Goal: Task Accomplishment & Management: Manage account settings

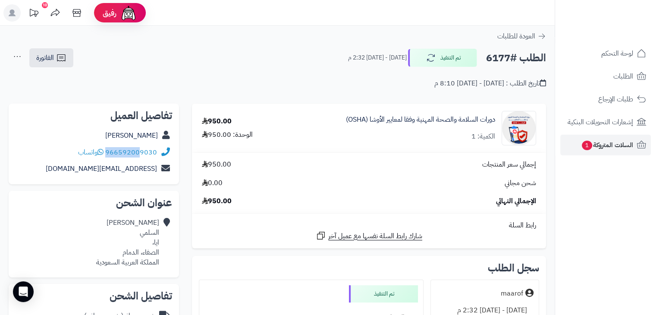
drag, startPoint x: 159, startPoint y: 154, endPoint x: 141, endPoint y: 151, distance: 17.4
click at [141, 151] on div "966592009030 واتساب" at bounding box center [94, 152] width 157 height 17
click at [542, 35] on icon at bounding box center [541, 36] width 9 height 9
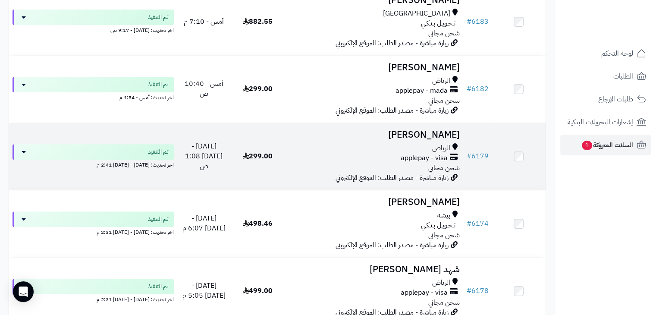
scroll to position [474, 0]
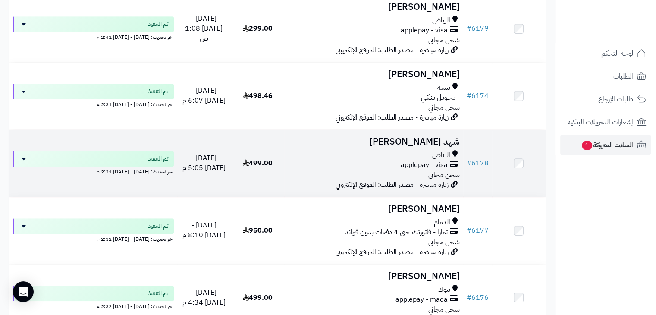
click at [437, 138] on h3 "شهد الفواز" at bounding box center [374, 142] width 172 height 10
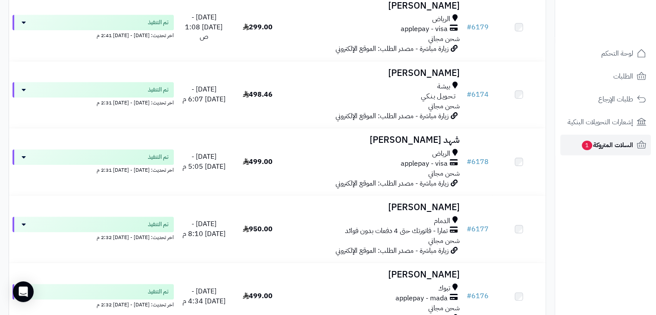
click at [590, 142] on span "السلات المتروكة 1" at bounding box center [607, 145] width 52 height 12
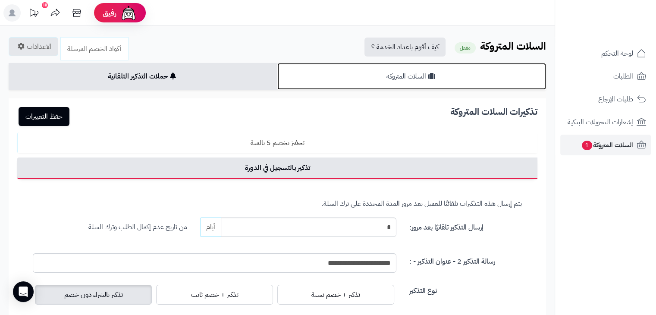
click at [464, 76] on link "السلات المتروكة" at bounding box center [411, 76] width 269 height 27
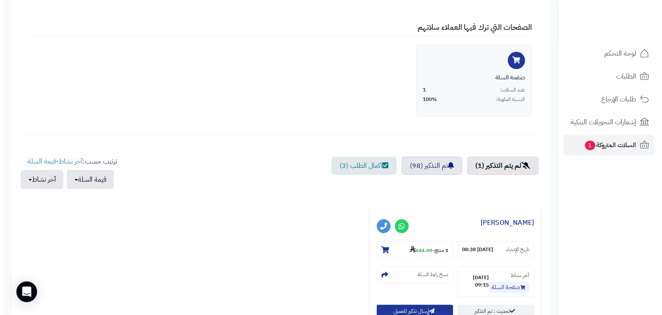
scroll to position [216, 0]
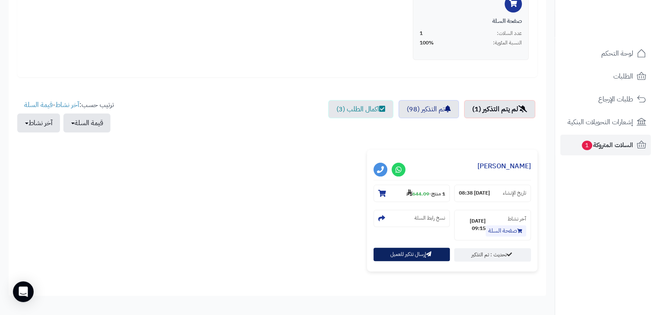
click at [422, 256] on button "إرسال تذكير للعميل" at bounding box center [411, 254] width 77 height 13
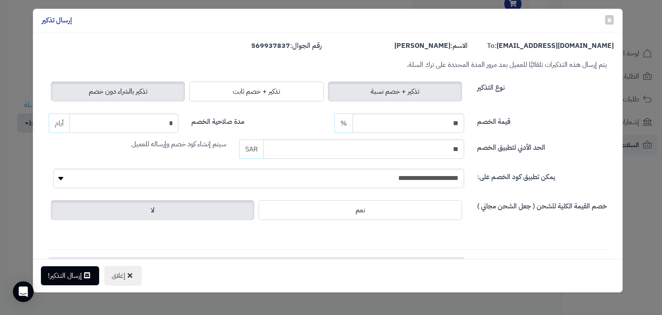
click at [128, 92] on span "تذكير بالشراء دون خصم" at bounding box center [118, 91] width 59 height 10
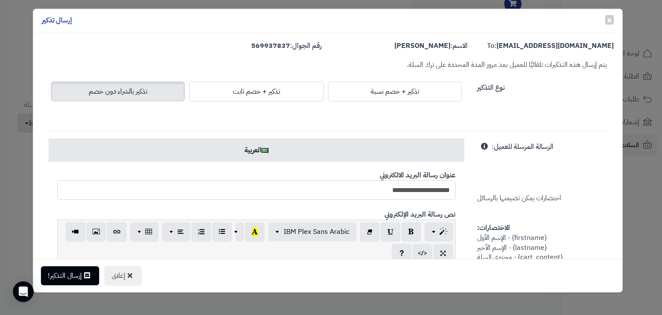
click at [406, 192] on input "**********" at bounding box center [256, 189] width 398 height 19
click at [387, 192] on input "**********" at bounding box center [256, 189] width 398 height 19
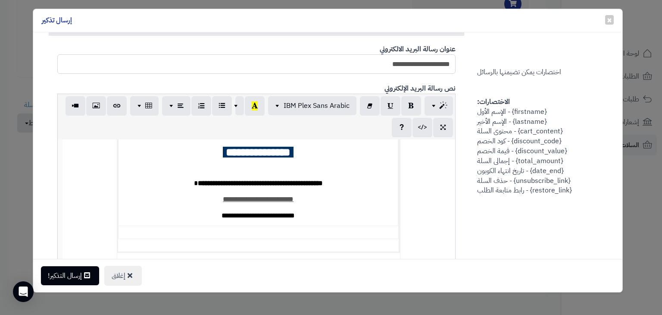
scroll to position [172, 0]
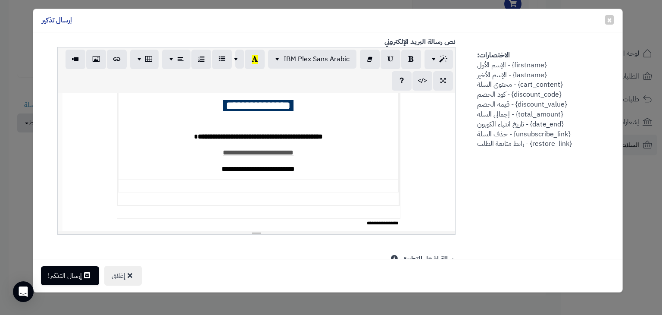
click at [265, 138] on strong "**********" at bounding box center [260, 136] width 125 height 6
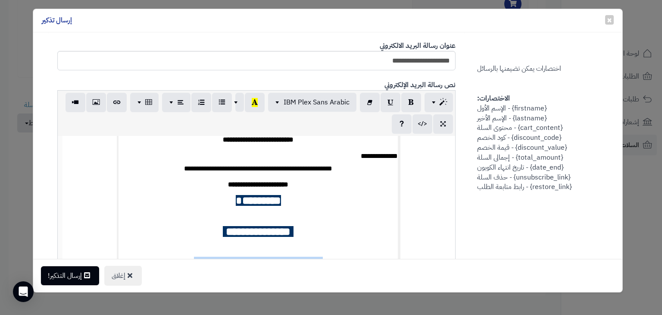
scroll to position [0, 0]
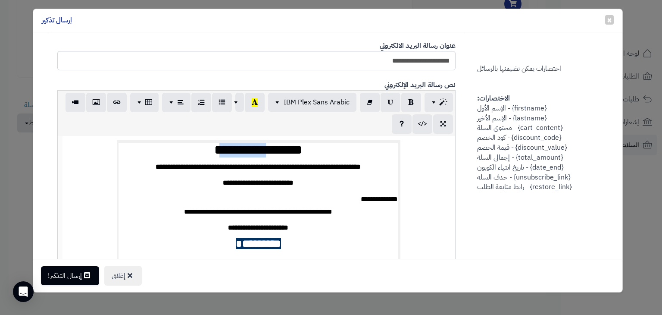
drag, startPoint x: 221, startPoint y: 149, endPoint x: 279, endPoint y: 151, distance: 57.8
click at [279, 151] on h1 "**********" at bounding box center [258, 150] width 279 height 15
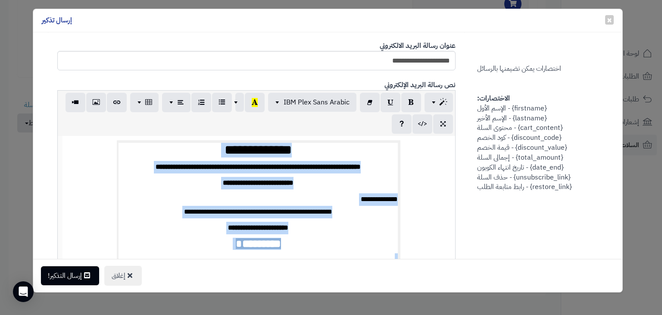
drag, startPoint x: 203, startPoint y: 211, endPoint x: 333, endPoint y: 151, distance: 143.2
click at [333, 151] on td "**********" at bounding box center [259, 245] width 280 height 206
copy td "**********"
click at [128, 279] on button "إغلاق" at bounding box center [123, 275] width 38 height 20
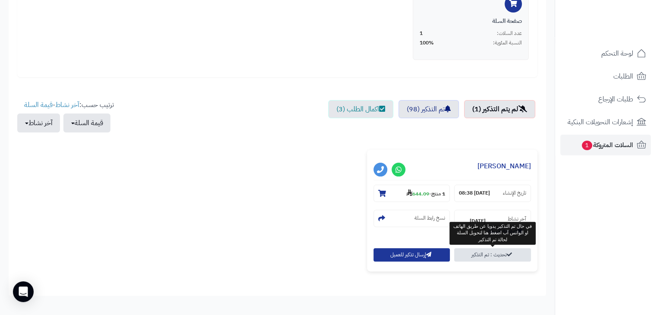
click at [484, 256] on link "تحديث : تم التذكير" at bounding box center [492, 254] width 77 height 13
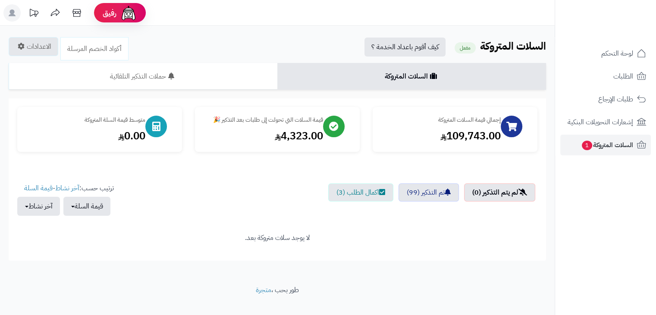
scroll to position [13, 0]
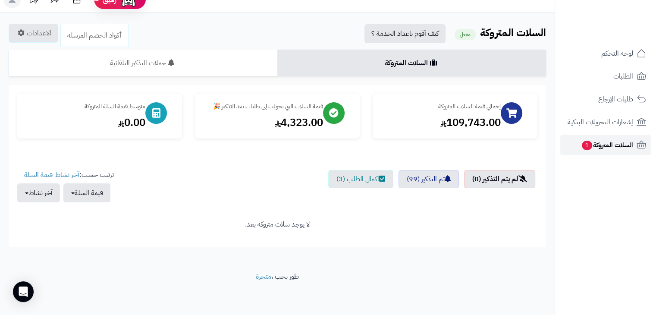
click at [593, 145] on span "السلات المتروكة 1" at bounding box center [607, 145] width 52 height 12
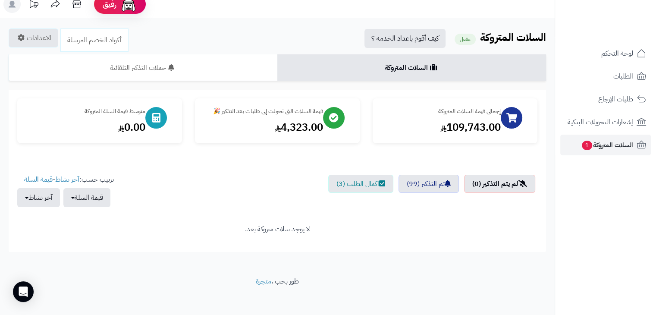
scroll to position [13, 0]
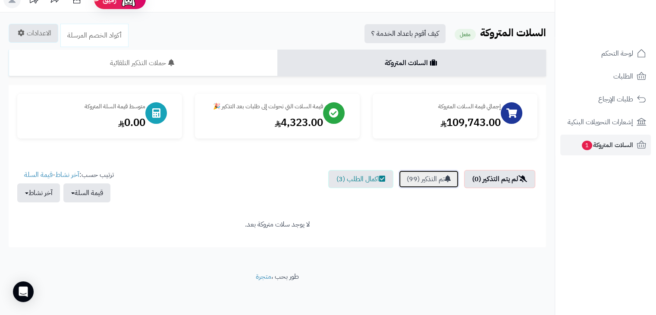
click at [423, 183] on link "تم التذكير (99)" at bounding box center [428, 179] width 60 height 18
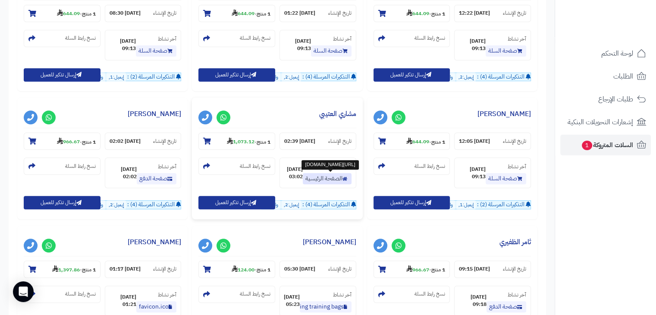
scroll to position [617, 0]
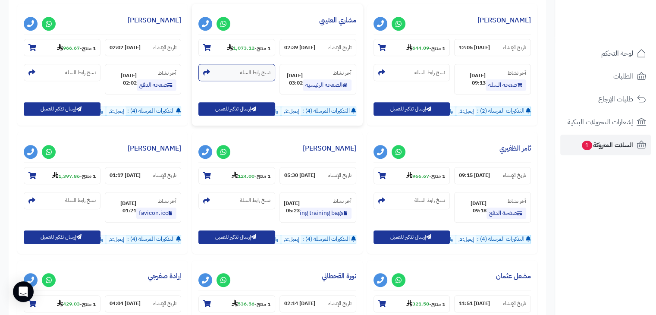
click at [252, 75] on small "نسخ رابط السلة" at bounding box center [255, 72] width 31 height 7
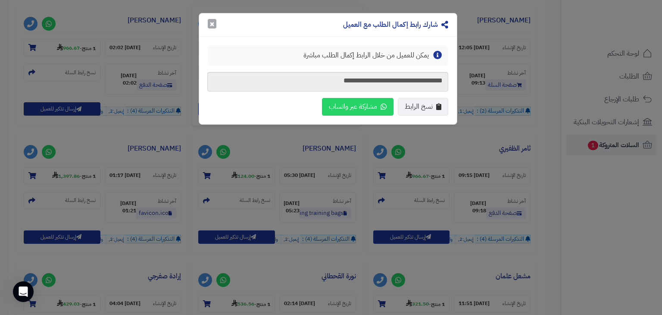
click at [209, 24] on button "×" at bounding box center [212, 23] width 9 height 9
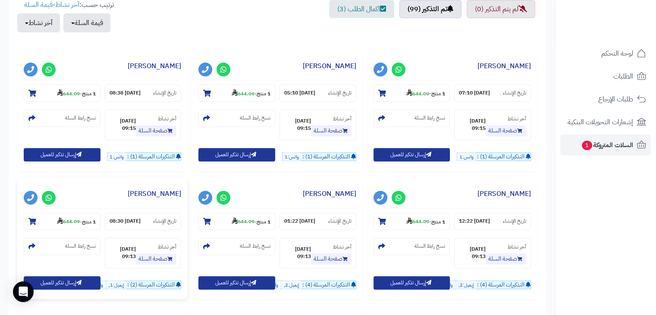
scroll to position [315, 0]
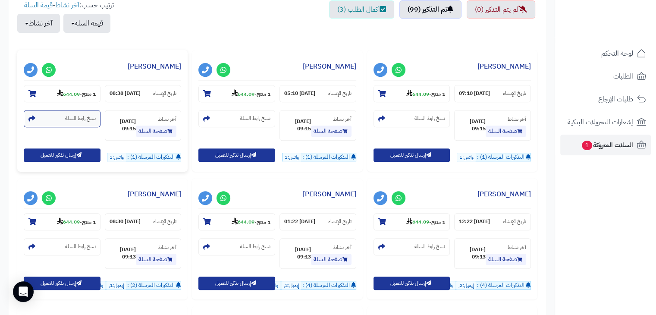
click at [64, 120] on section "نسخ رابط السلة" at bounding box center [62, 118] width 77 height 17
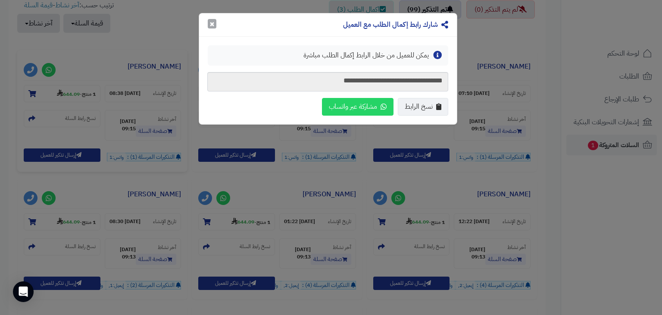
click at [209, 21] on button "×" at bounding box center [212, 23] width 9 height 9
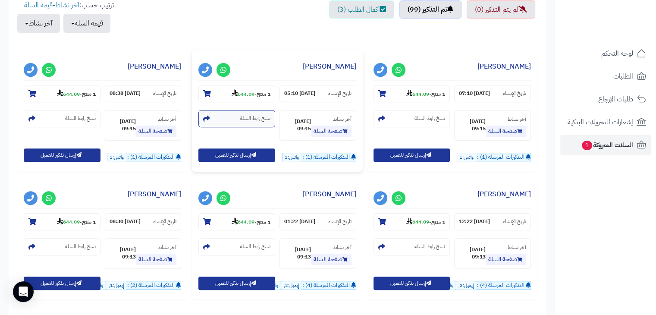
click at [209, 116] on icon at bounding box center [206, 118] width 7 height 7
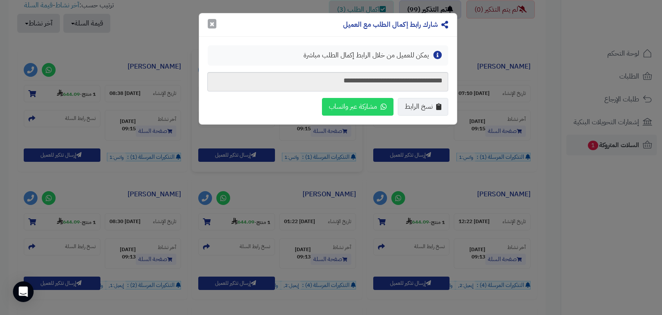
click at [212, 21] on button "×" at bounding box center [212, 23] width 9 height 9
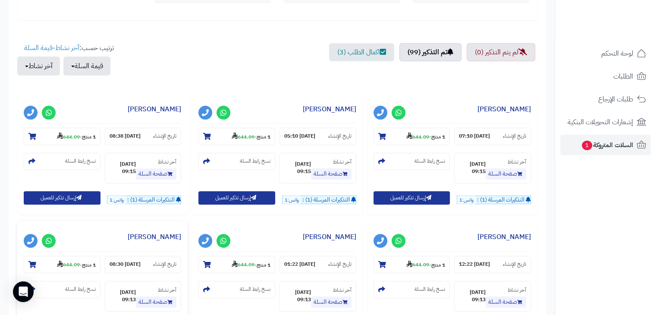
scroll to position [272, 0]
click at [364, 57] on link "اكمال الطلب (3)" at bounding box center [361, 53] width 65 height 18
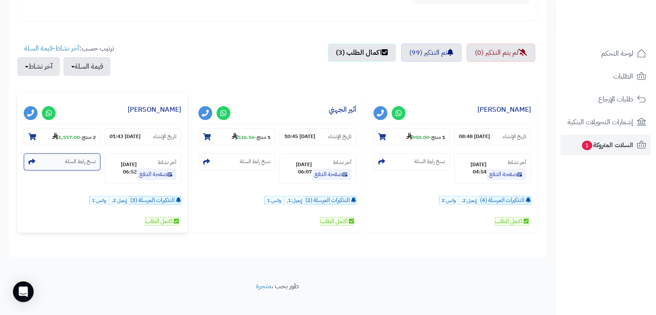
click at [76, 162] on small "نسخ رابط السلة" at bounding box center [80, 161] width 31 height 7
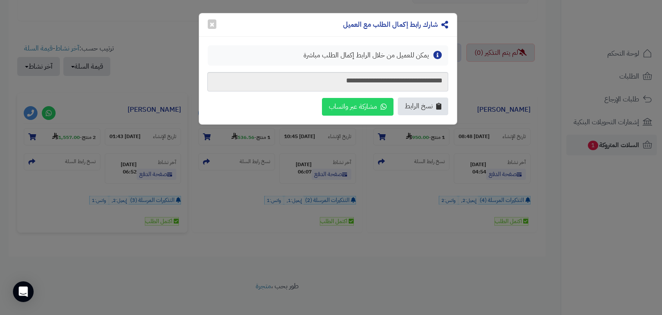
drag, startPoint x: 419, startPoint y: 110, endPoint x: 402, endPoint y: 104, distance: 18.0
click at [419, 110] on span "نسخ الرابط" at bounding box center [419, 106] width 28 height 10
click at [211, 24] on button "×" at bounding box center [212, 23] width 9 height 9
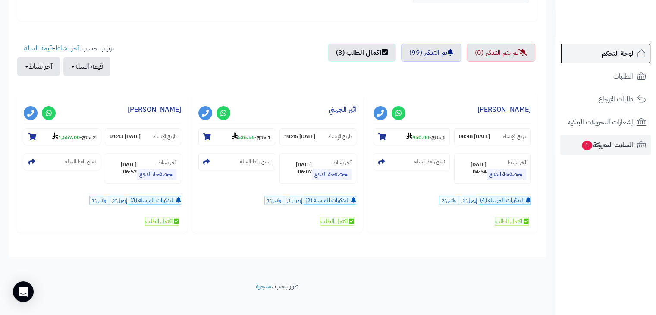
click at [623, 56] on span "لوحة التحكم" at bounding box center [617, 53] width 31 height 12
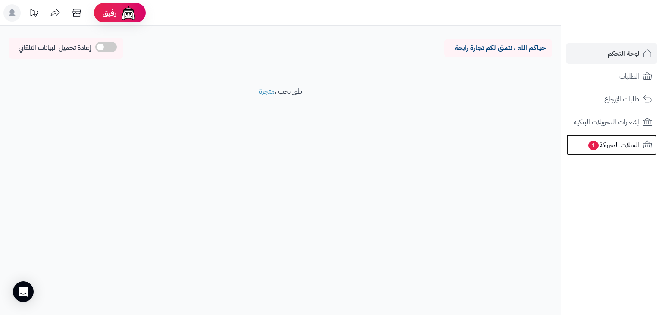
click at [616, 145] on span "السلات المتروكة 1" at bounding box center [614, 145] width 52 height 12
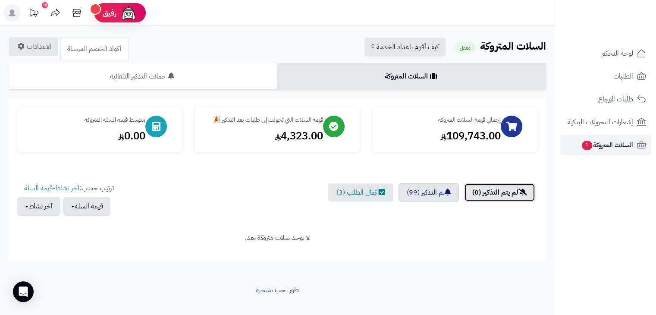
click at [502, 194] on link "لم يتم التذكير (0)" at bounding box center [499, 192] width 71 height 18
click at [438, 195] on link "تم التذكير (99)" at bounding box center [428, 192] width 60 height 18
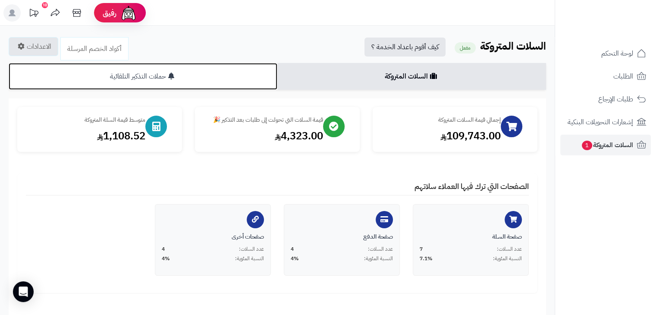
click at [211, 71] on link "حملات التذكير التلقائية" at bounding box center [143, 76] width 269 height 27
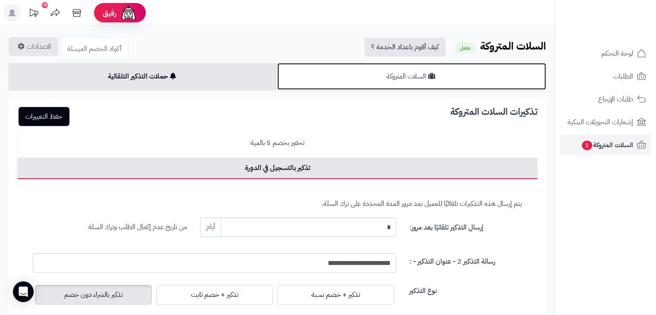
click at [460, 77] on link "السلات المتروكة" at bounding box center [411, 76] width 269 height 27
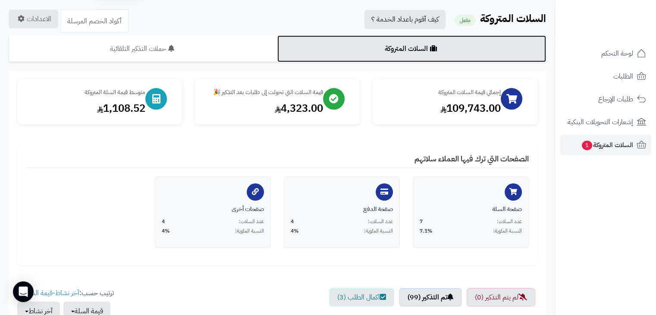
scroll to position [43, 0]
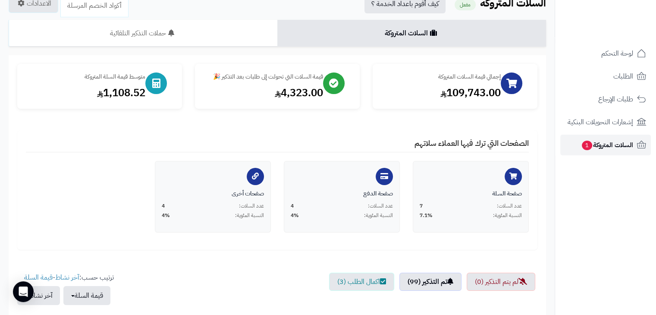
click at [585, 145] on span "1" at bounding box center [586, 146] width 11 height 10
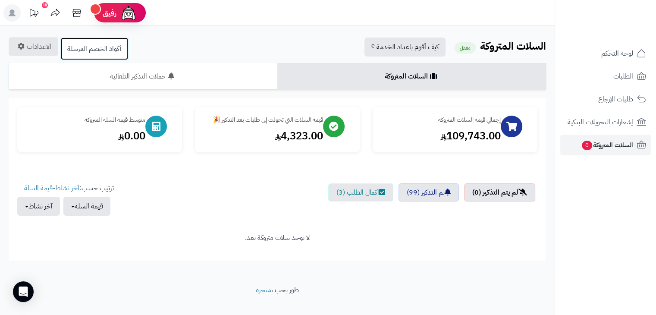
click at [100, 54] on link "أكواد الخصم المرسلة" at bounding box center [94, 48] width 68 height 23
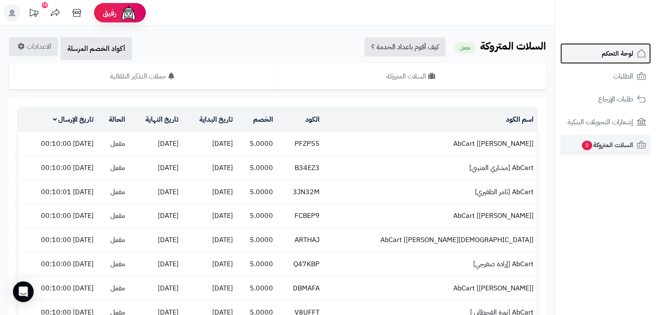
click at [604, 56] on span "لوحة التحكم" at bounding box center [617, 53] width 31 height 12
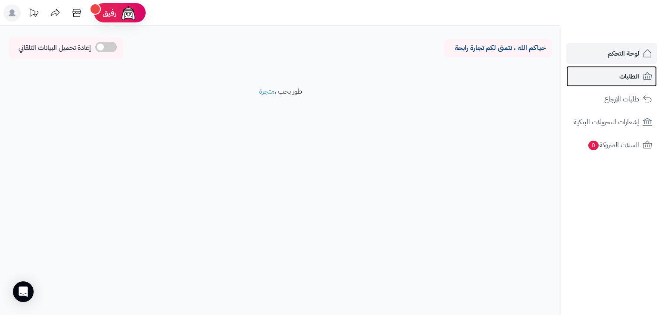
click at [615, 78] on link "الطلبات" at bounding box center [612, 76] width 91 height 21
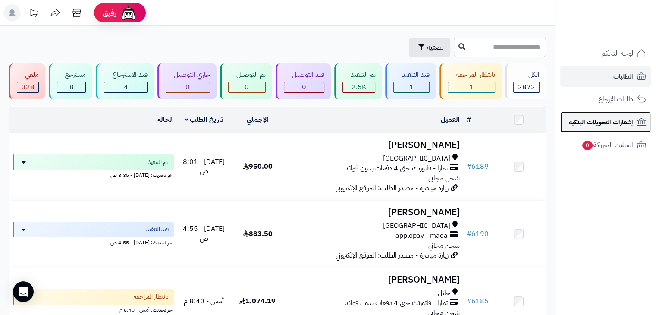
click at [611, 119] on span "إشعارات التحويلات البنكية" at bounding box center [601, 122] width 64 height 12
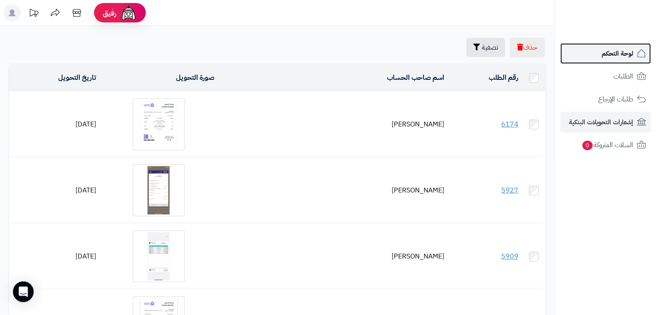
click at [617, 56] on span "لوحة التحكم" at bounding box center [617, 53] width 31 height 12
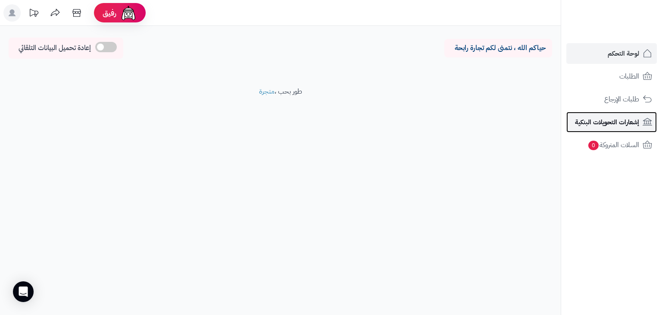
click at [609, 122] on span "إشعارات التحويلات البنكية" at bounding box center [607, 122] width 64 height 12
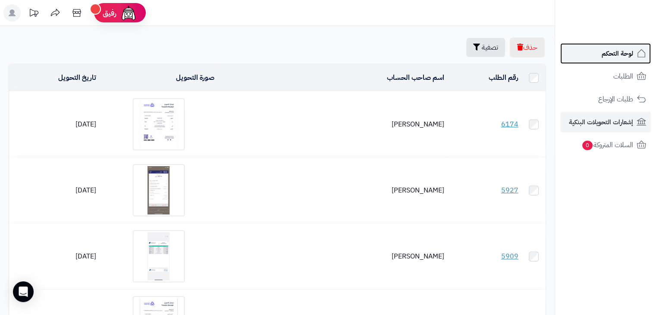
click at [624, 49] on span "لوحة التحكم" at bounding box center [617, 53] width 31 height 12
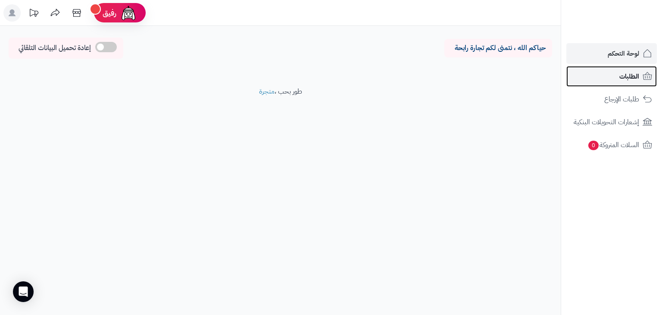
click at [618, 78] on link "الطلبات" at bounding box center [612, 76] width 91 height 21
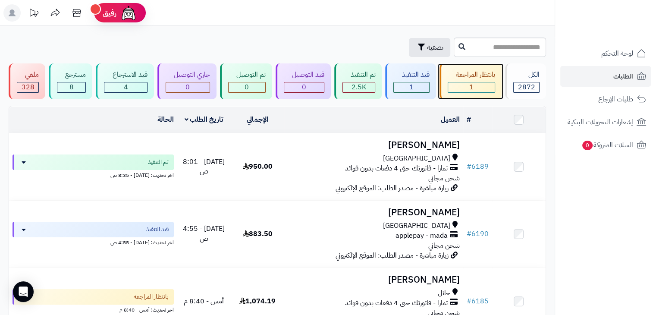
click at [480, 88] on div "1" at bounding box center [471, 87] width 47 height 10
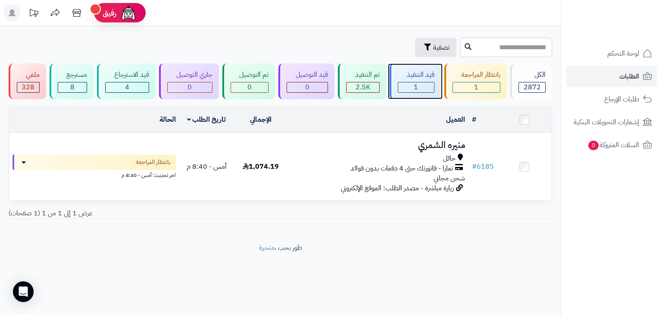
click at [416, 88] on span "1" at bounding box center [416, 87] width 4 height 10
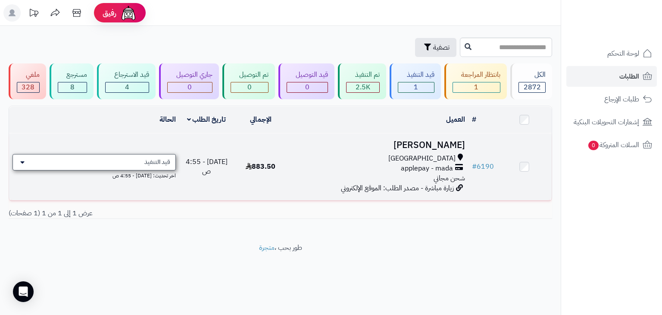
click at [147, 166] on div "قيد التنفيذ" at bounding box center [94, 162] width 163 height 16
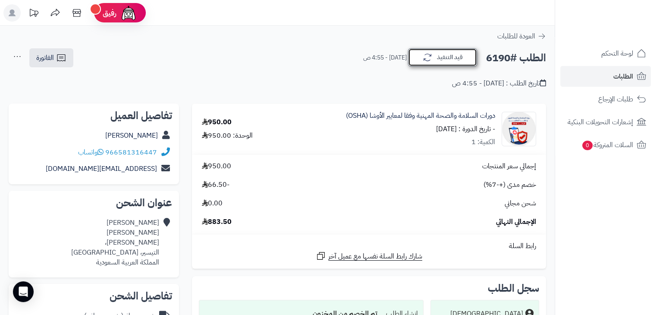
click at [433, 59] on button "قيد التنفيذ" at bounding box center [442, 57] width 69 height 18
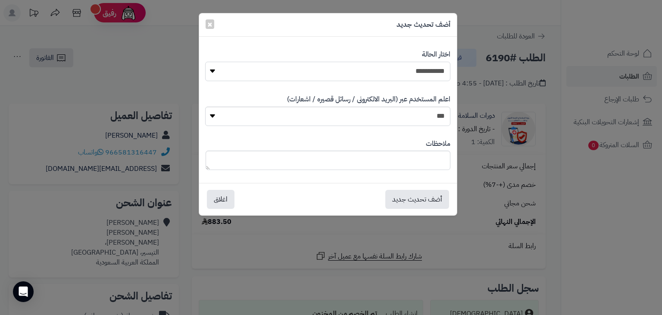
click at [428, 71] on select "**********" at bounding box center [327, 71] width 245 height 19
select select "*"
click at [205, 62] on select "**********" at bounding box center [327, 71] width 245 height 19
click at [411, 117] on select "*** **" at bounding box center [327, 116] width 245 height 19
click at [205, 107] on select "*** **" at bounding box center [327, 116] width 245 height 19
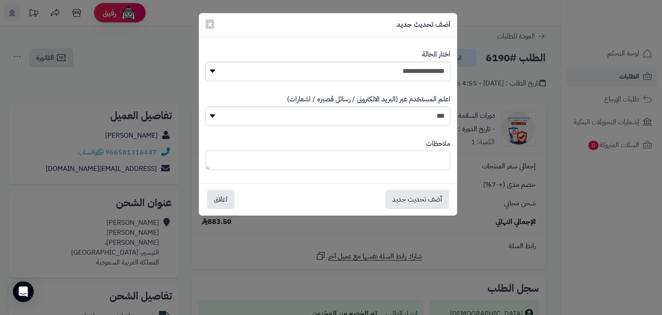
click at [416, 158] on textarea at bounding box center [328, 159] width 245 height 19
click at [407, 159] on textarea "**********" at bounding box center [328, 159] width 245 height 19
type textarea "**********"
click at [417, 201] on button "أضف تحديث جديد" at bounding box center [417, 198] width 64 height 19
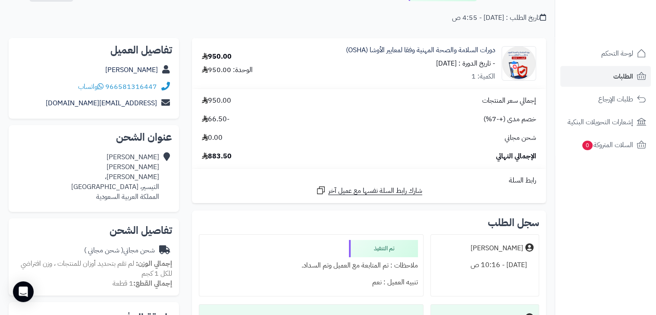
scroll to position [43, 0]
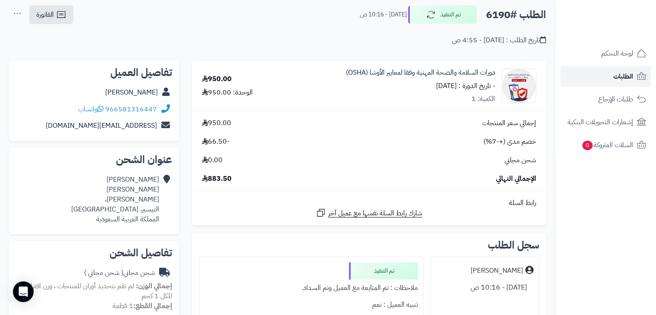
drag, startPoint x: 608, startPoint y: 77, endPoint x: 599, endPoint y: 78, distance: 9.1
click at [608, 77] on link "الطلبات" at bounding box center [605, 76] width 91 height 21
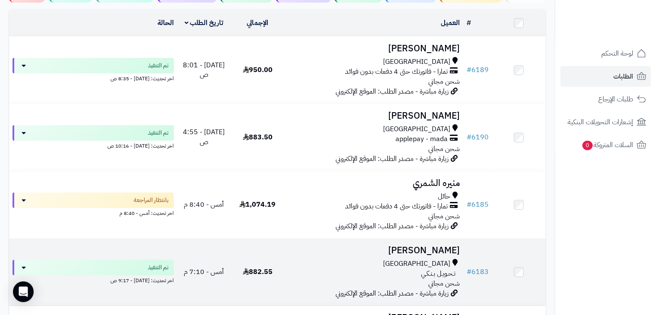
scroll to position [86, 0]
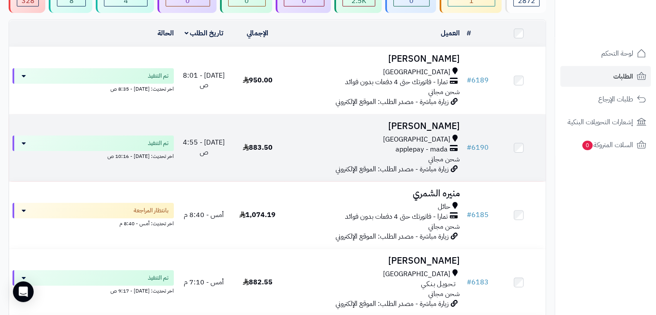
click at [412, 125] on h3 "[PERSON_NAME]" at bounding box center [374, 126] width 172 height 10
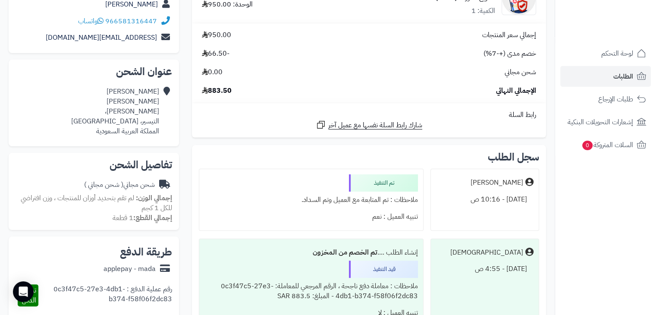
scroll to position [129, 0]
